Goal: Check status: Check status

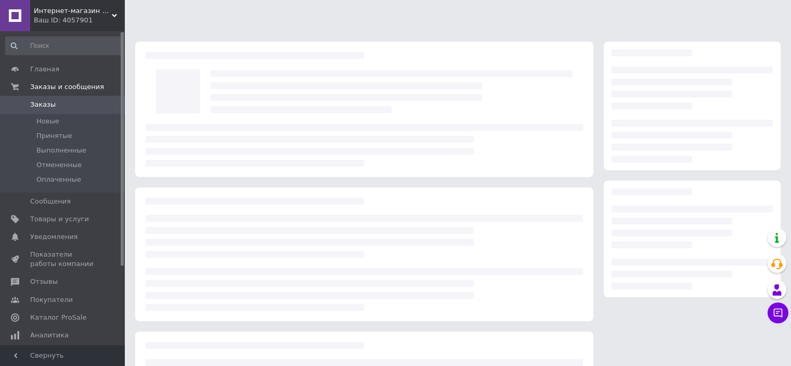
scroll to position [110, 0]
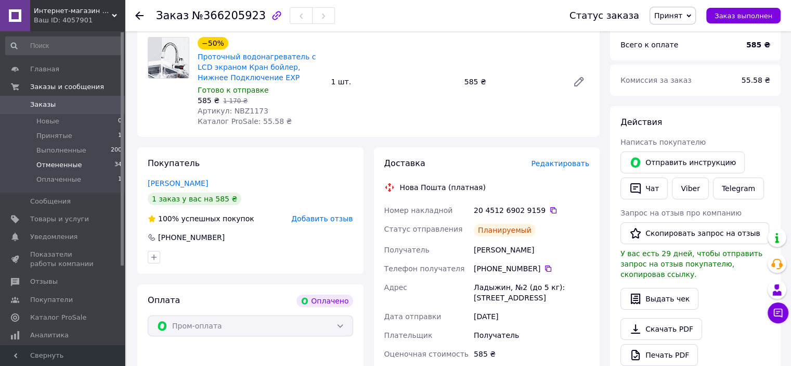
click at [72, 169] on span "Отмененные" at bounding box center [58, 164] width 45 height 9
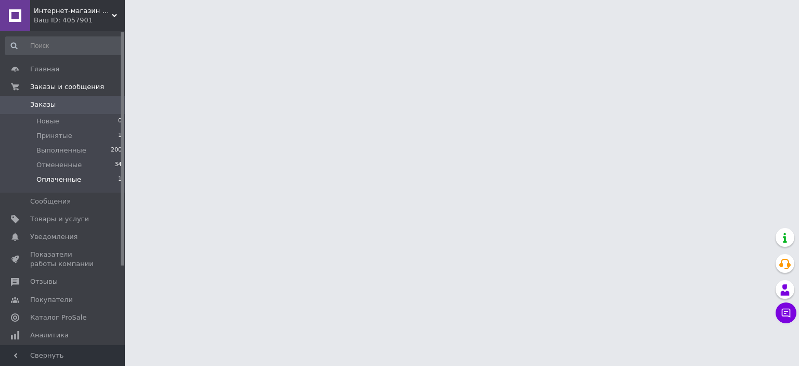
click at [72, 179] on span "Оплаченные" at bounding box center [58, 179] width 45 height 9
click at [59, 181] on span "Оплаченные" at bounding box center [58, 179] width 45 height 9
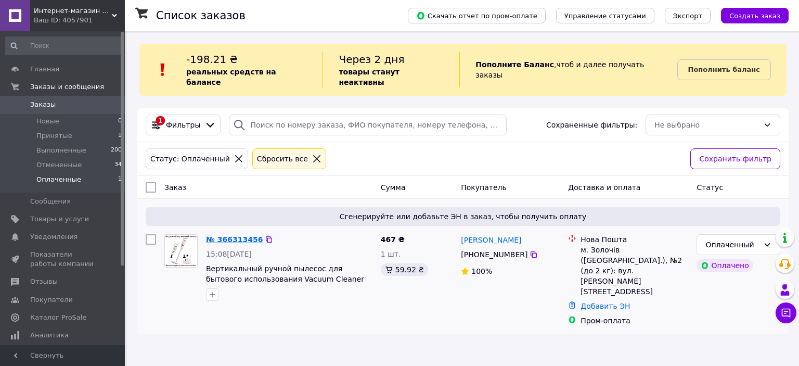
click at [233, 235] on link "№ 366313456" at bounding box center [234, 239] width 57 height 8
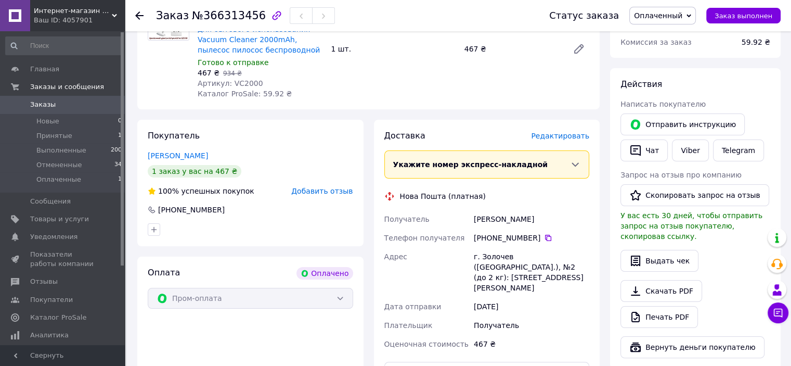
scroll to position [156, 0]
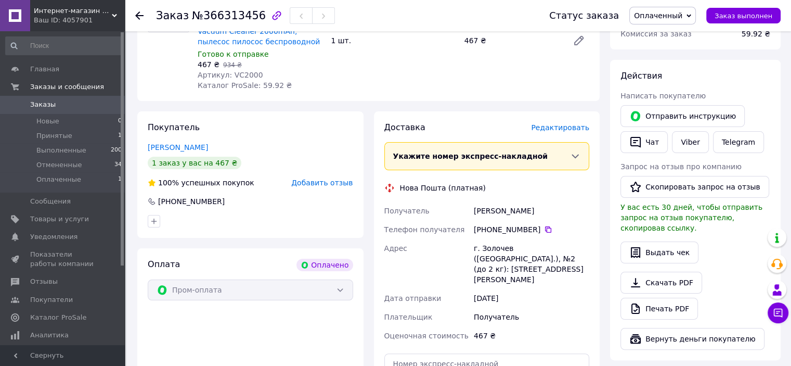
drag, startPoint x: 548, startPoint y: 209, endPoint x: 474, endPoint y: 210, distance: 73.9
click at [474, 210] on div "[PERSON_NAME]" at bounding box center [532, 210] width 120 height 19
copy div "[PERSON_NAME]"
click at [544, 225] on icon at bounding box center [548, 229] width 8 height 8
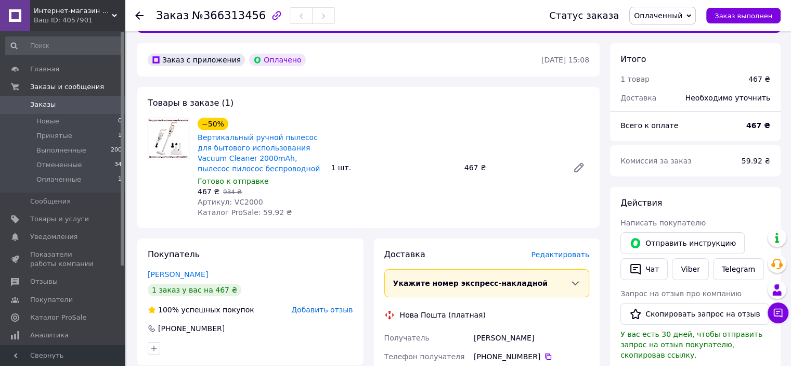
scroll to position [9, 0]
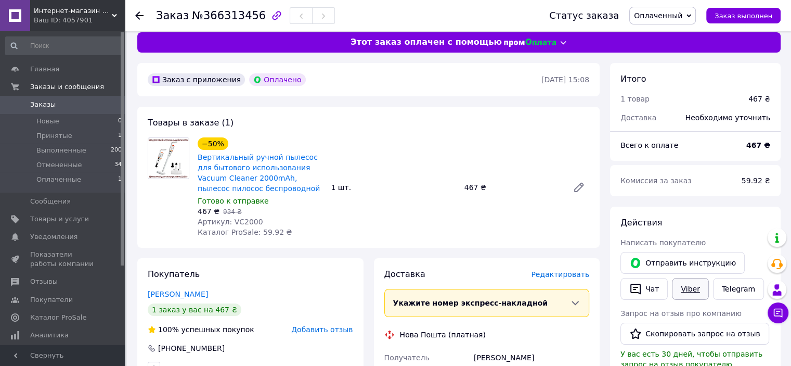
click at [686, 292] on link "Viber" at bounding box center [690, 289] width 36 height 22
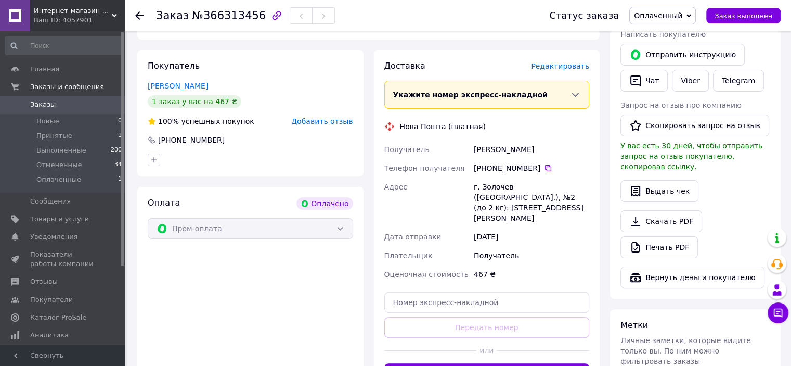
scroll to position [201, 0]
